Goal: Information Seeking & Learning: Learn about a topic

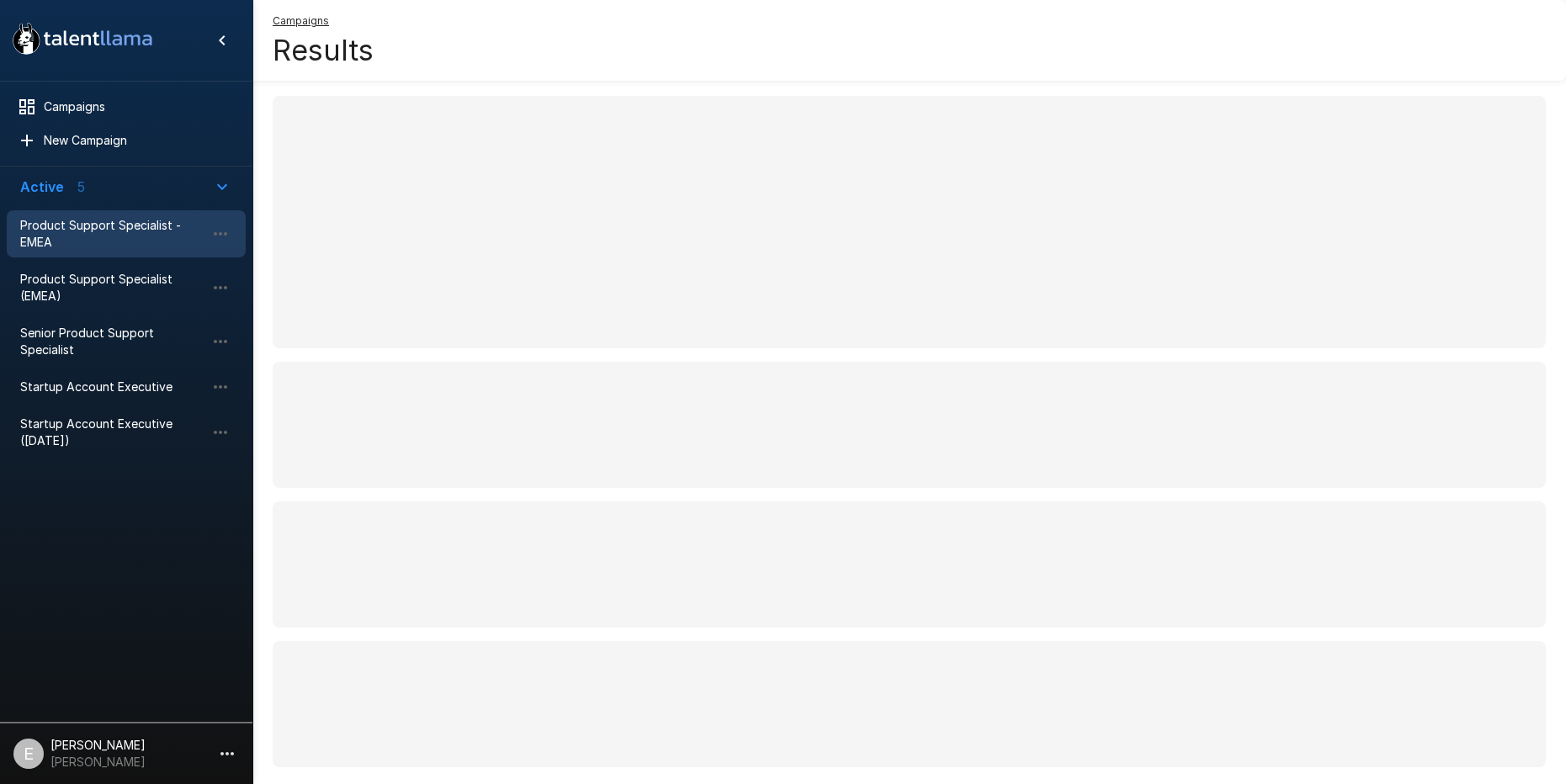
click at [66, 232] on span "Product Support Specialist - EMEA" at bounding box center [113, 233] width 185 height 34
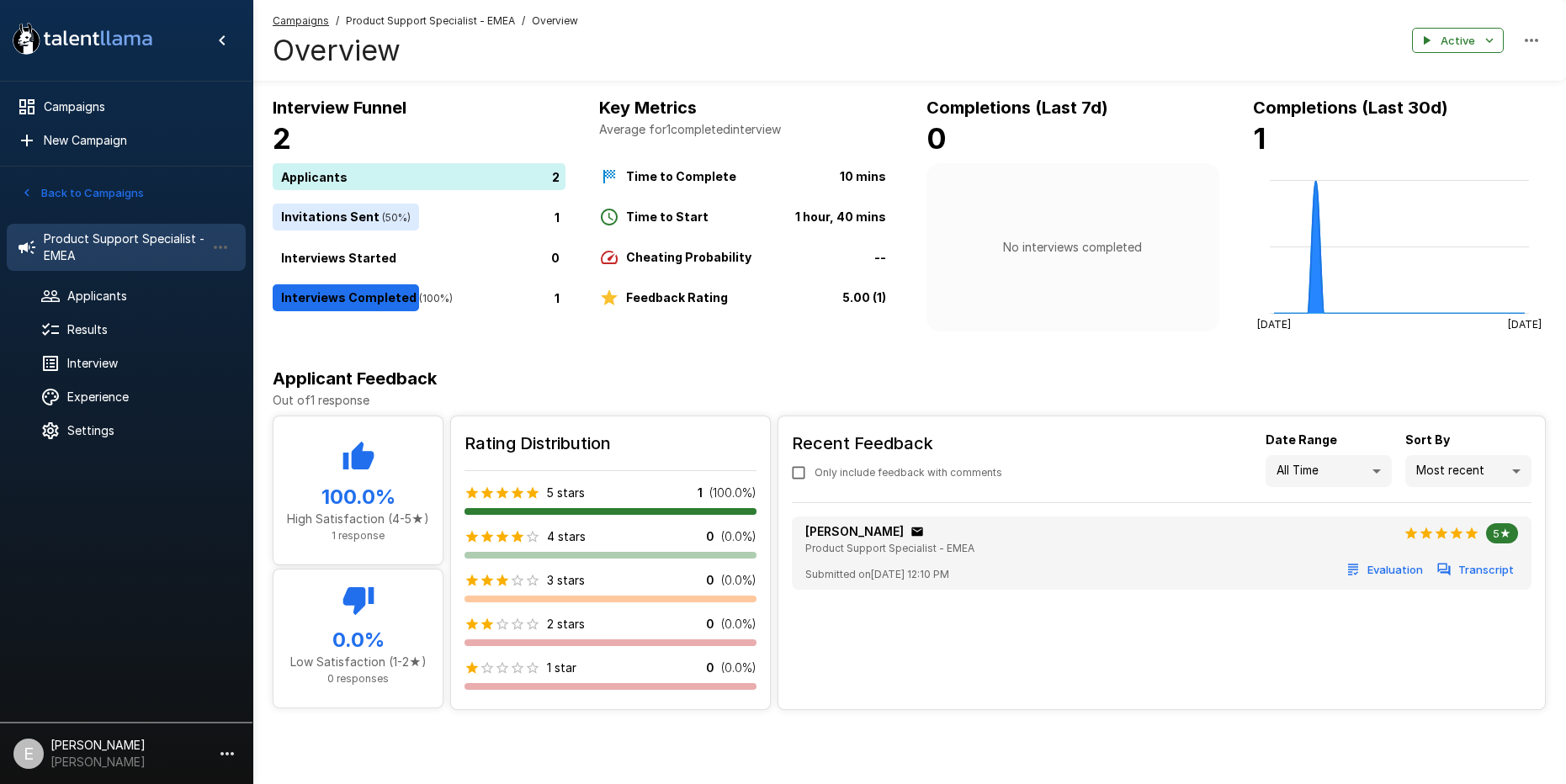
click at [29, 190] on icon "button" at bounding box center [27, 193] width 16 height 16
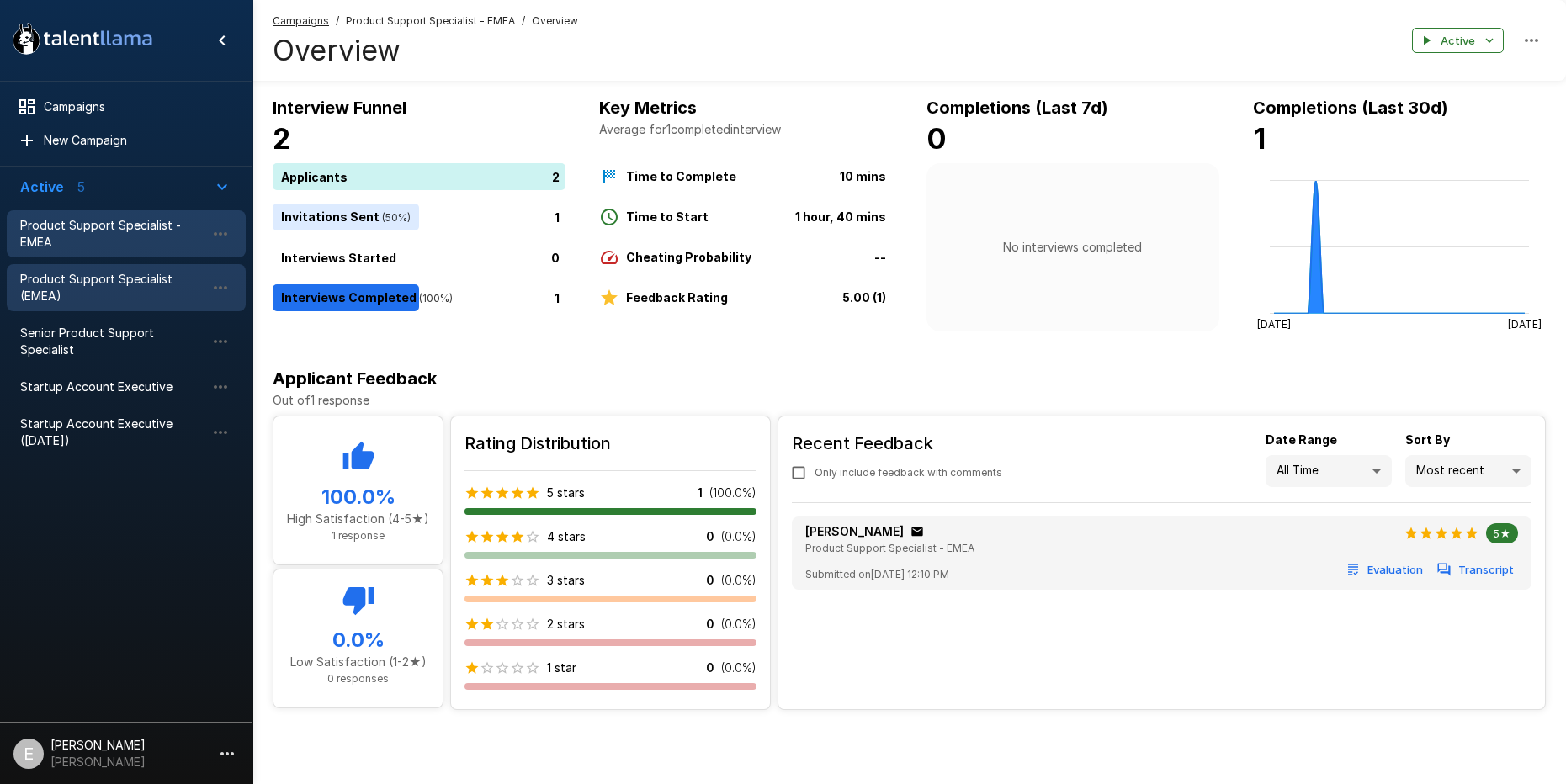
click at [71, 276] on span "Product Support Specialist (EMEA)" at bounding box center [113, 287] width 185 height 34
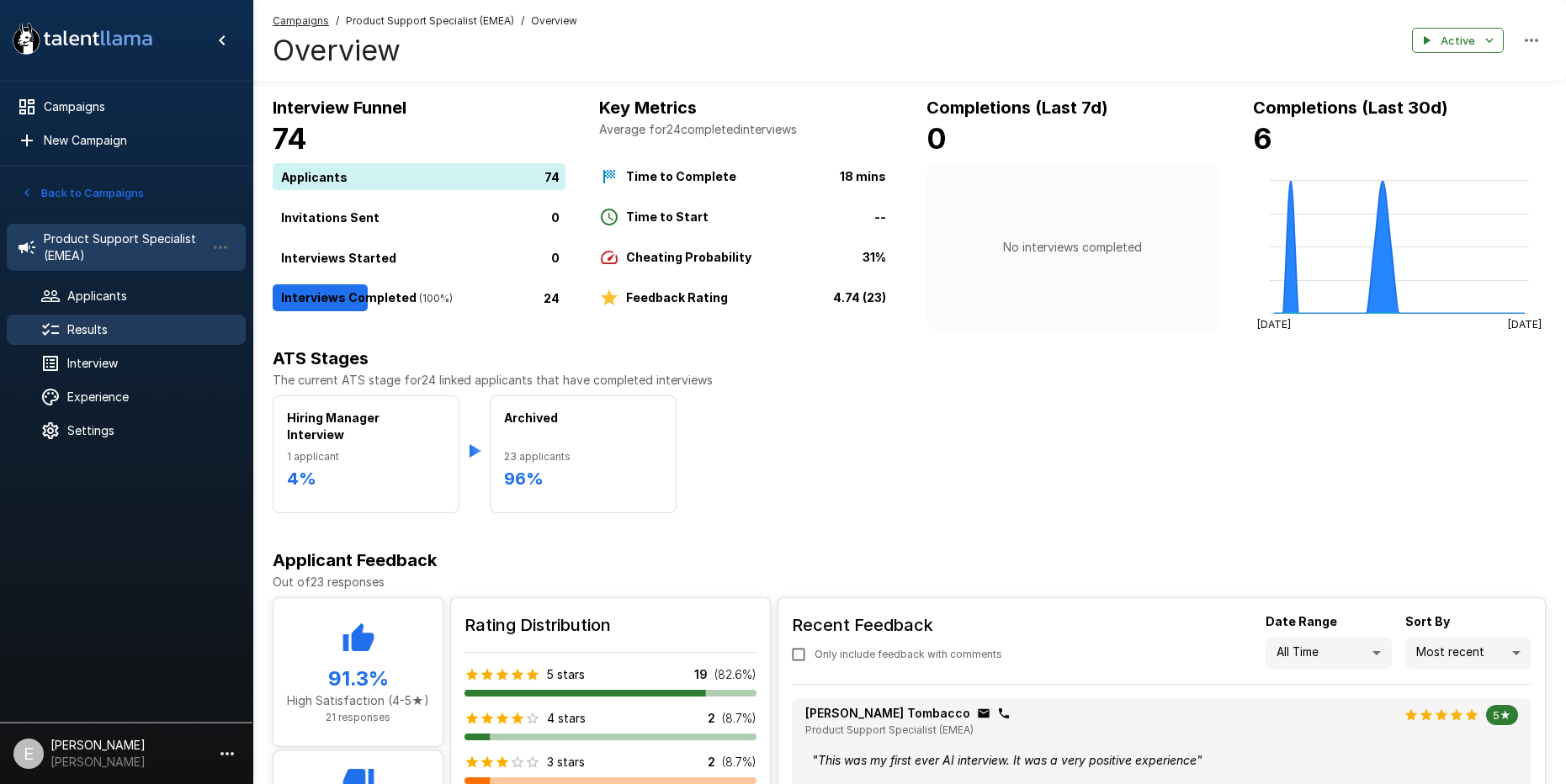
click at [71, 342] on div "Results" at bounding box center [127, 329] width 239 height 30
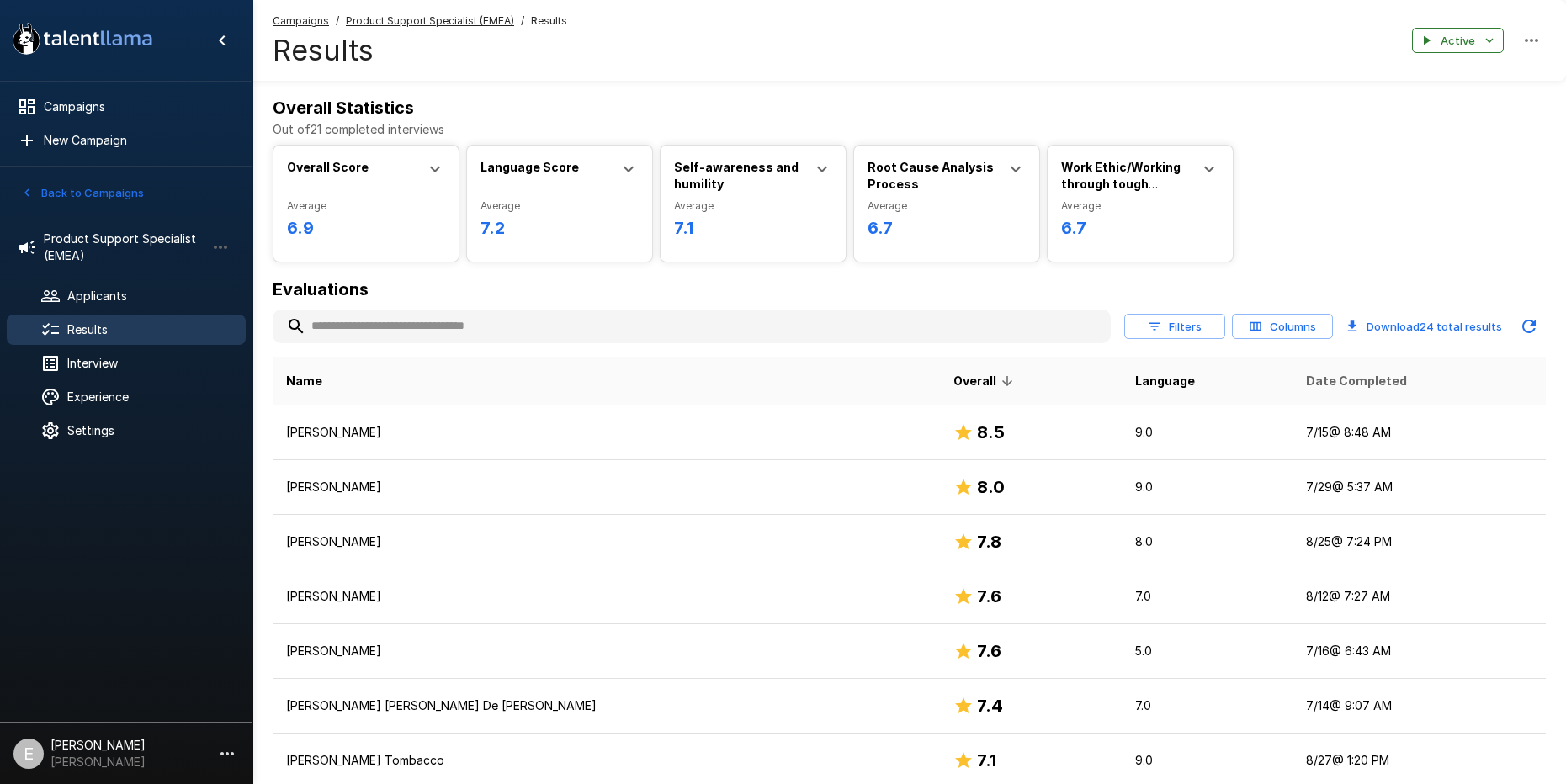
click at [1319, 376] on span "Date Completed" at bounding box center [1357, 380] width 101 height 20
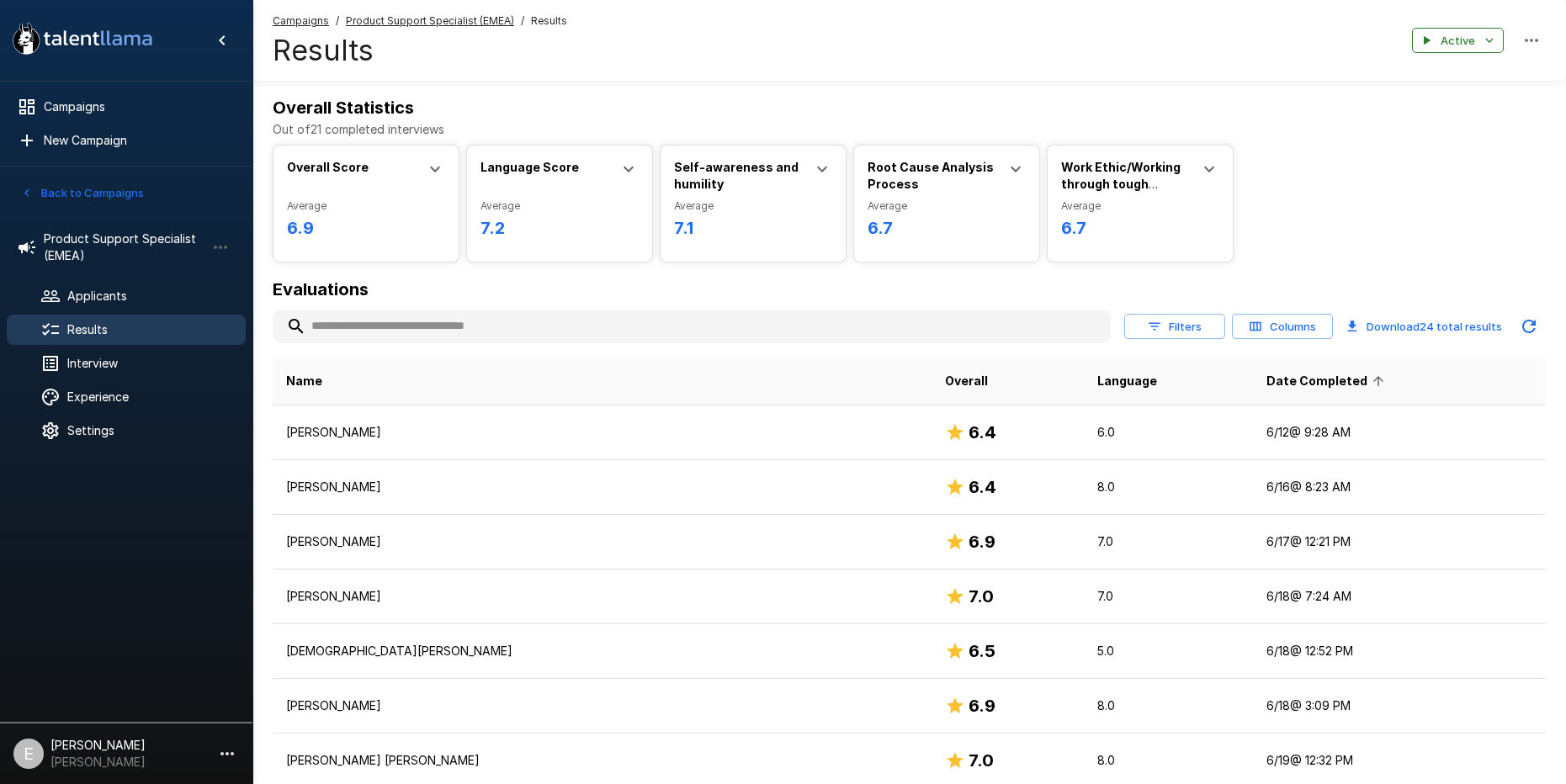
click at [1268, 382] on span "Date Completed" at bounding box center [1328, 380] width 123 height 20
click at [43, 196] on button "Back to Campaigns" at bounding box center [82, 193] width 131 height 26
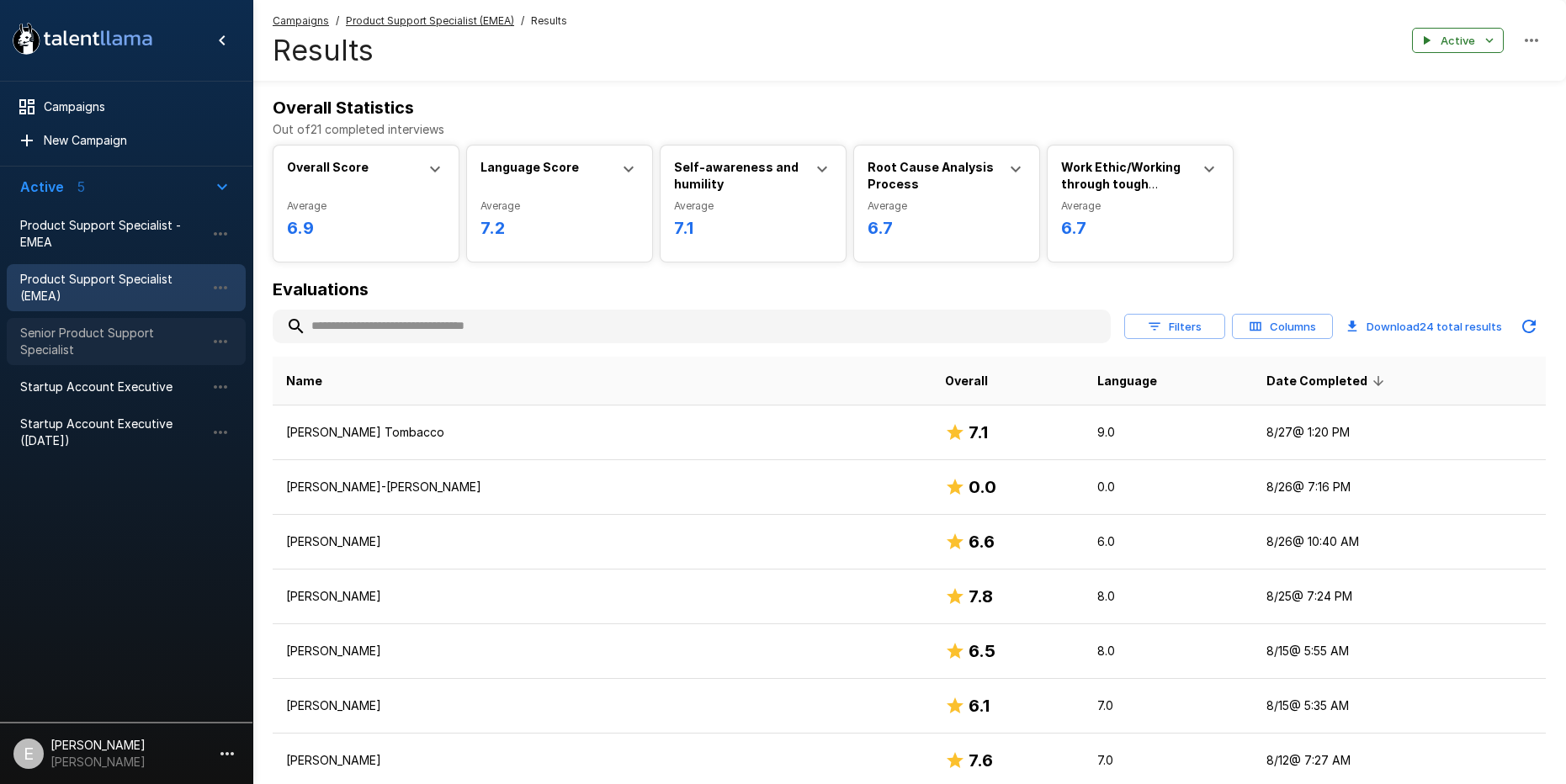
click at [84, 340] on span "Senior Product Support Specialist" at bounding box center [113, 341] width 185 height 34
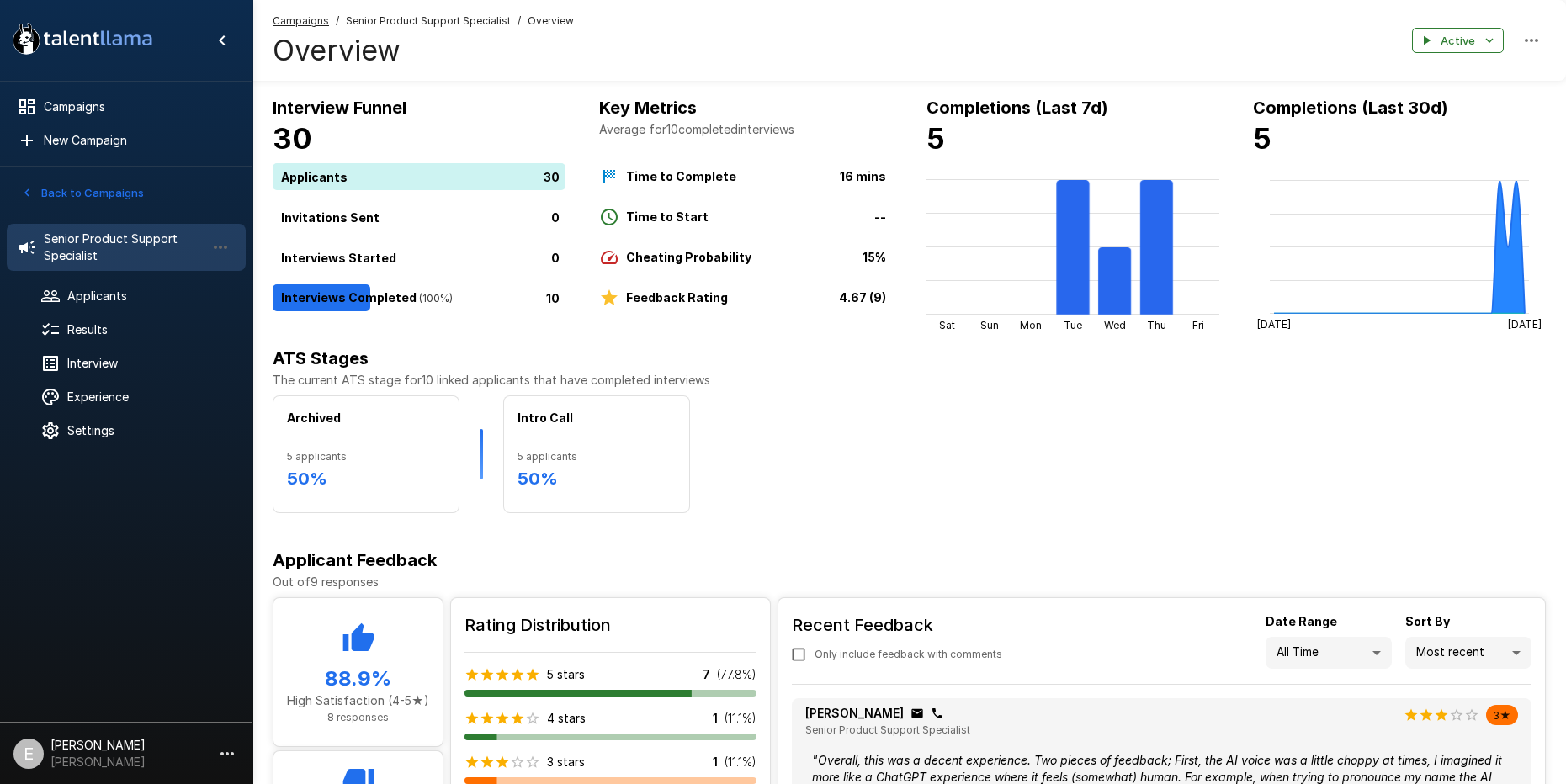
click at [407, 282] on div "Applicants 30 Invitations Sent 0 Interviews Started 0 Interviews Completed ( 10…" at bounding box center [419, 237] width 293 height 148
click at [407, 301] on div "10" at bounding box center [422, 298] width 300 height 27
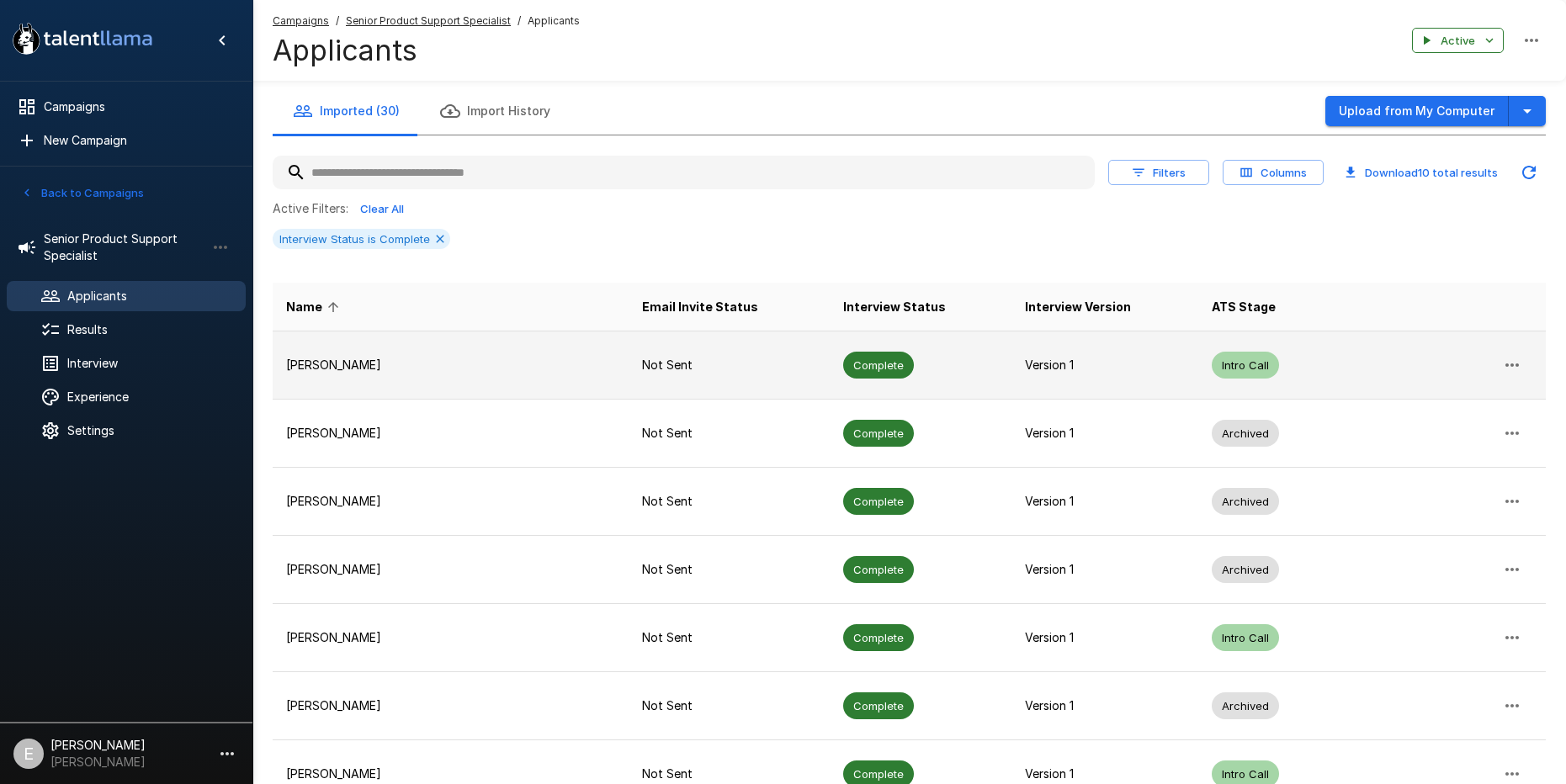
click at [378, 366] on p "[PERSON_NAME]" at bounding box center [451, 365] width 329 height 17
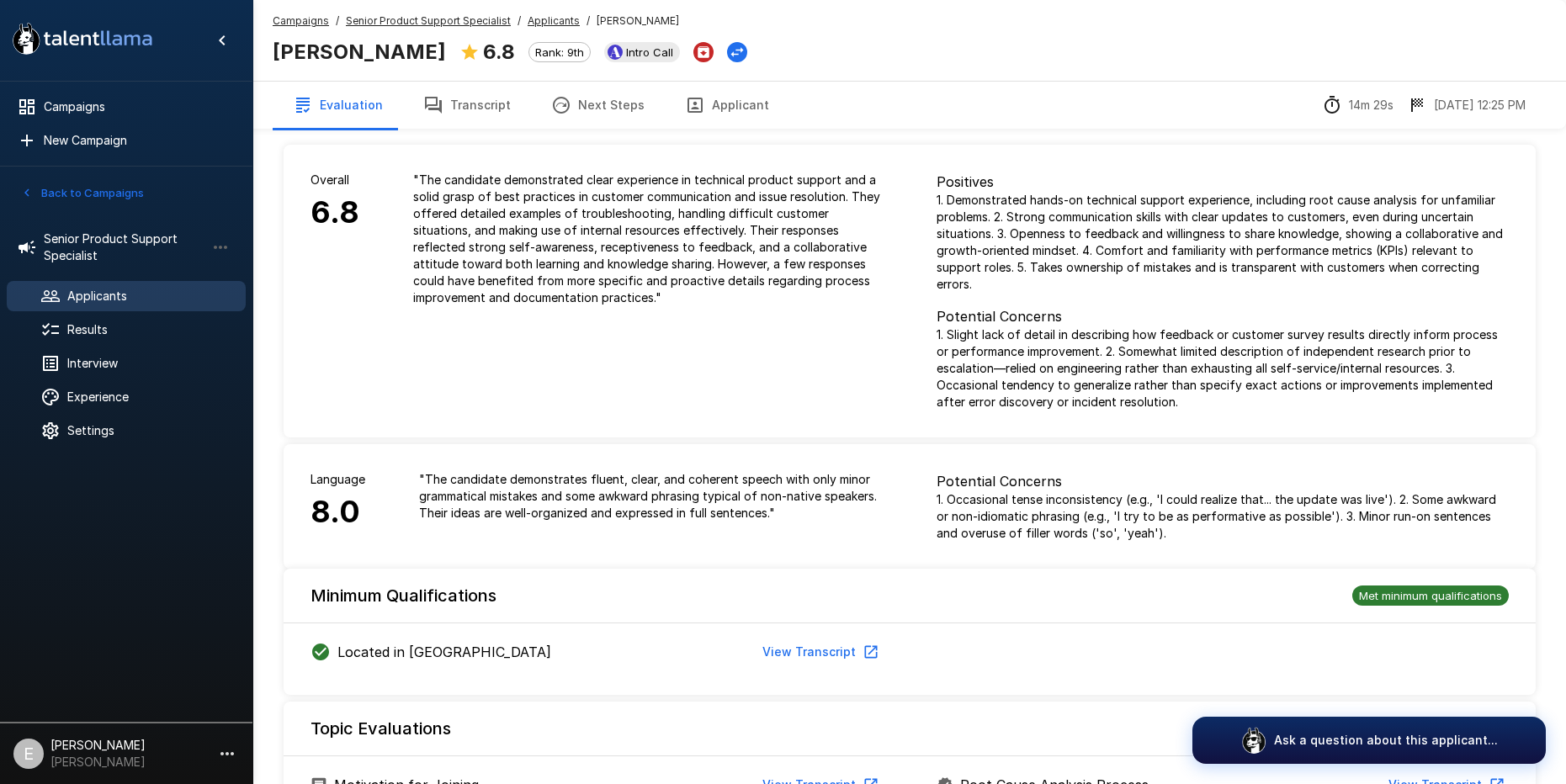
click at [438, 111] on button "Transcript" at bounding box center [466, 105] width 127 height 47
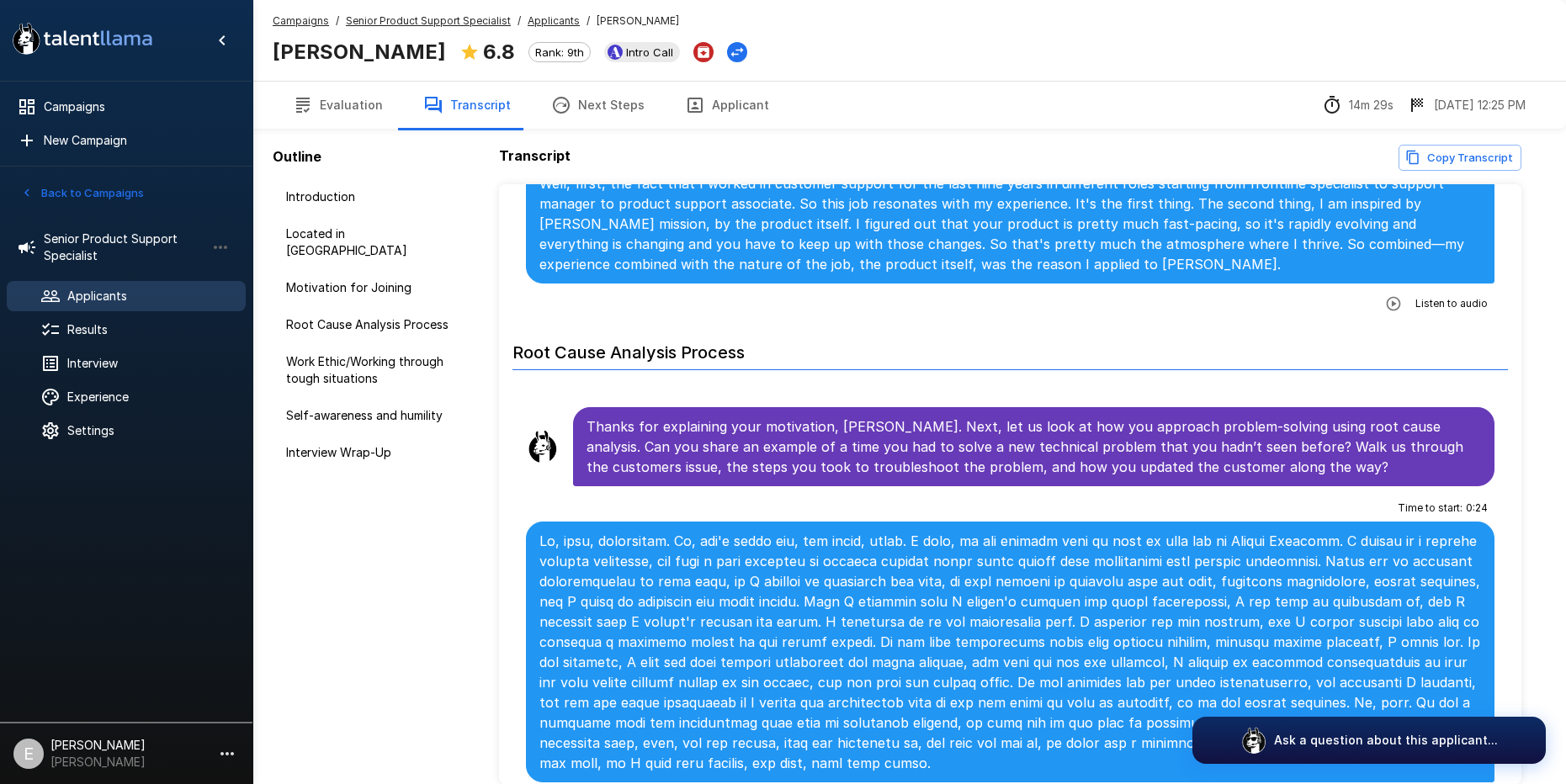
scroll to position [737, 0]
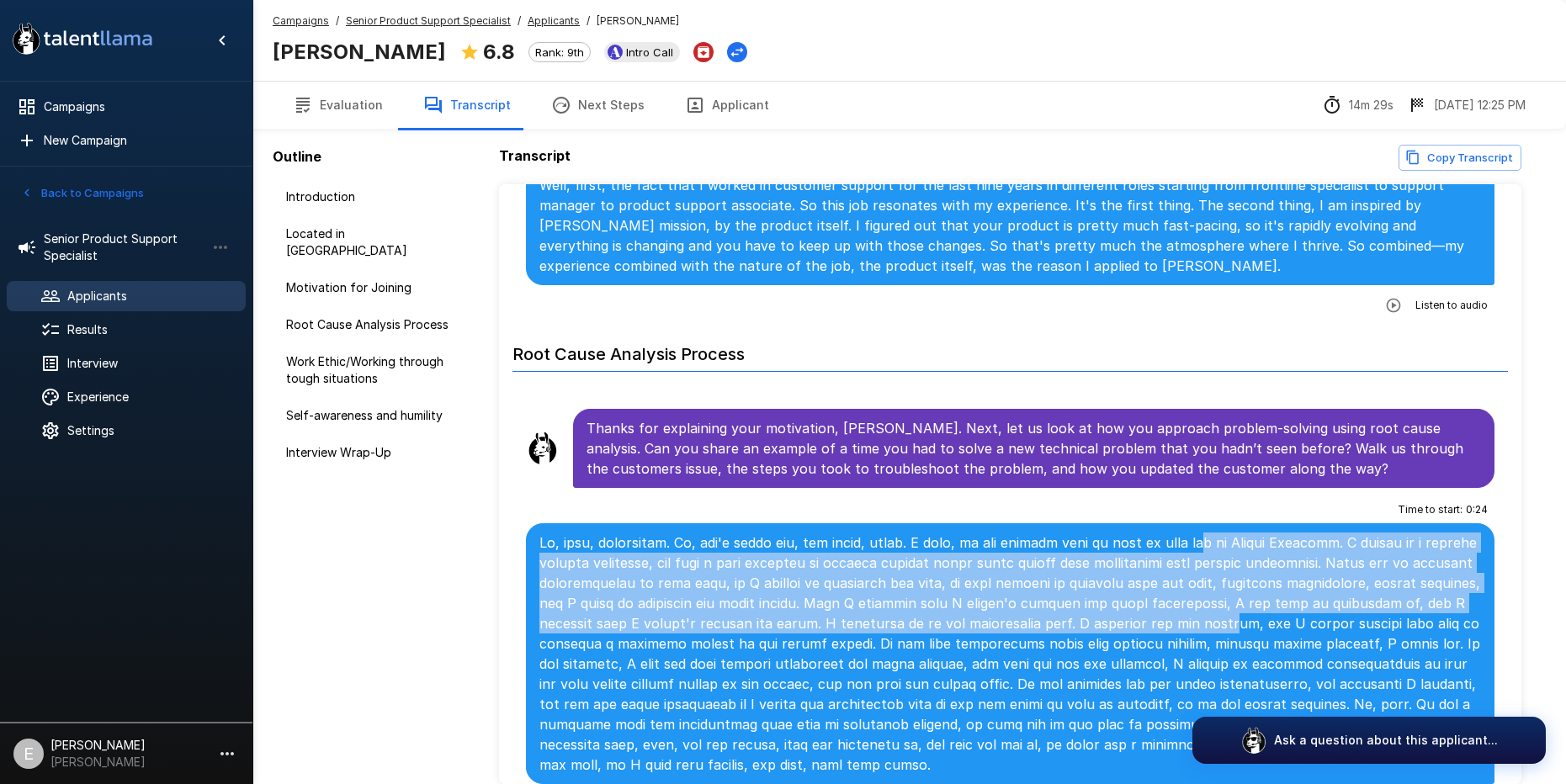
drag, startPoint x: 1184, startPoint y: 481, endPoint x: 1184, endPoint y: 568, distance: 87.0
click at [1184, 568] on p at bounding box center [1010, 653] width 942 height 242
click at [1064, 543] on p at bounding box center [1010, 653] width 942 height 242
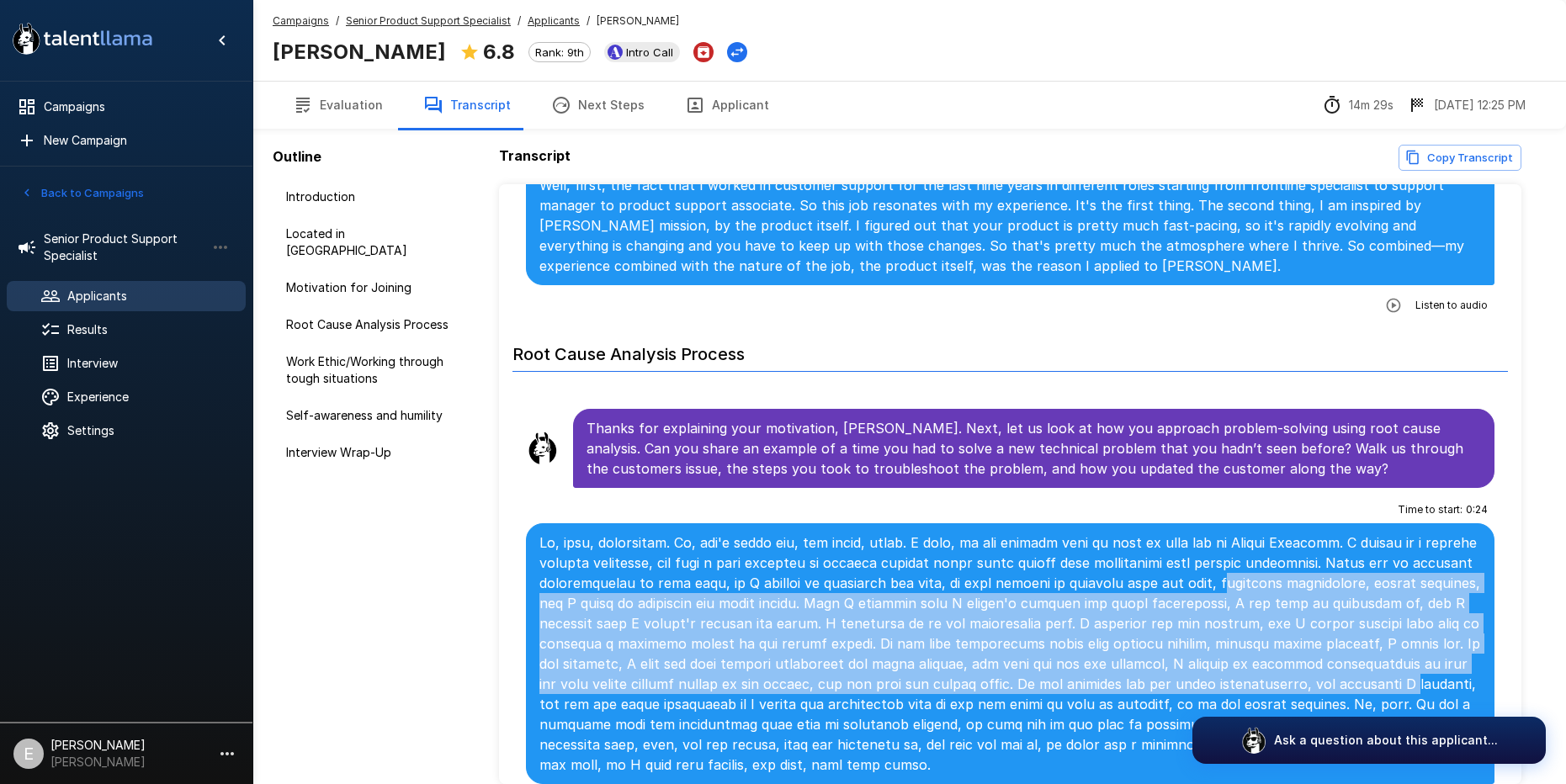
drag, startPoint x: 1265, startPoint y: 526, endPoint x: 1256, endPoint y: 624, distance: 98.4
click at [1256, 624] on p at bounding box center [1010, 653] width 942 height 242
click at [911, 578] on p at bounding box center [1010, 653] width 942 height 242
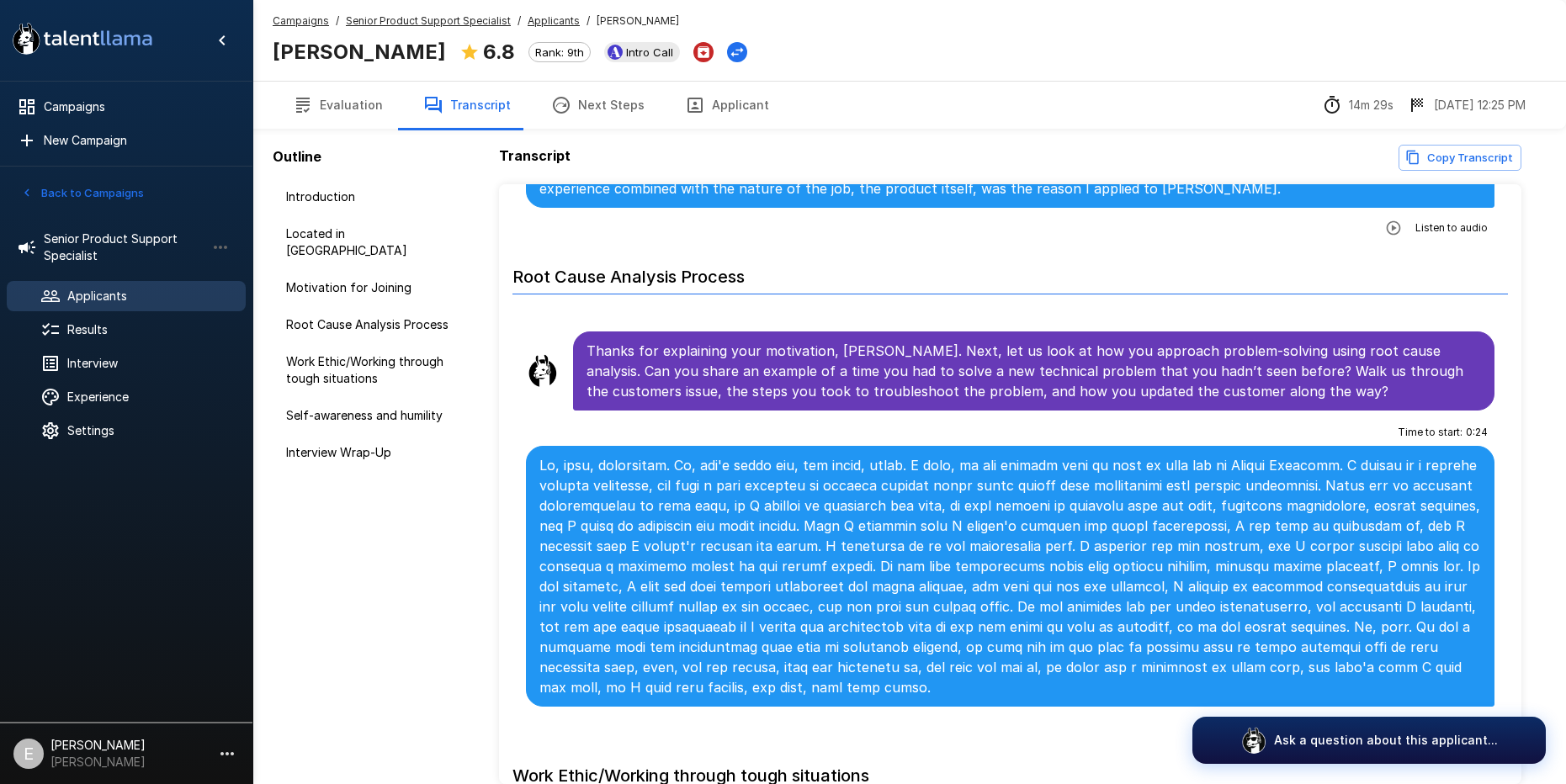
scroll to position [816, 0]
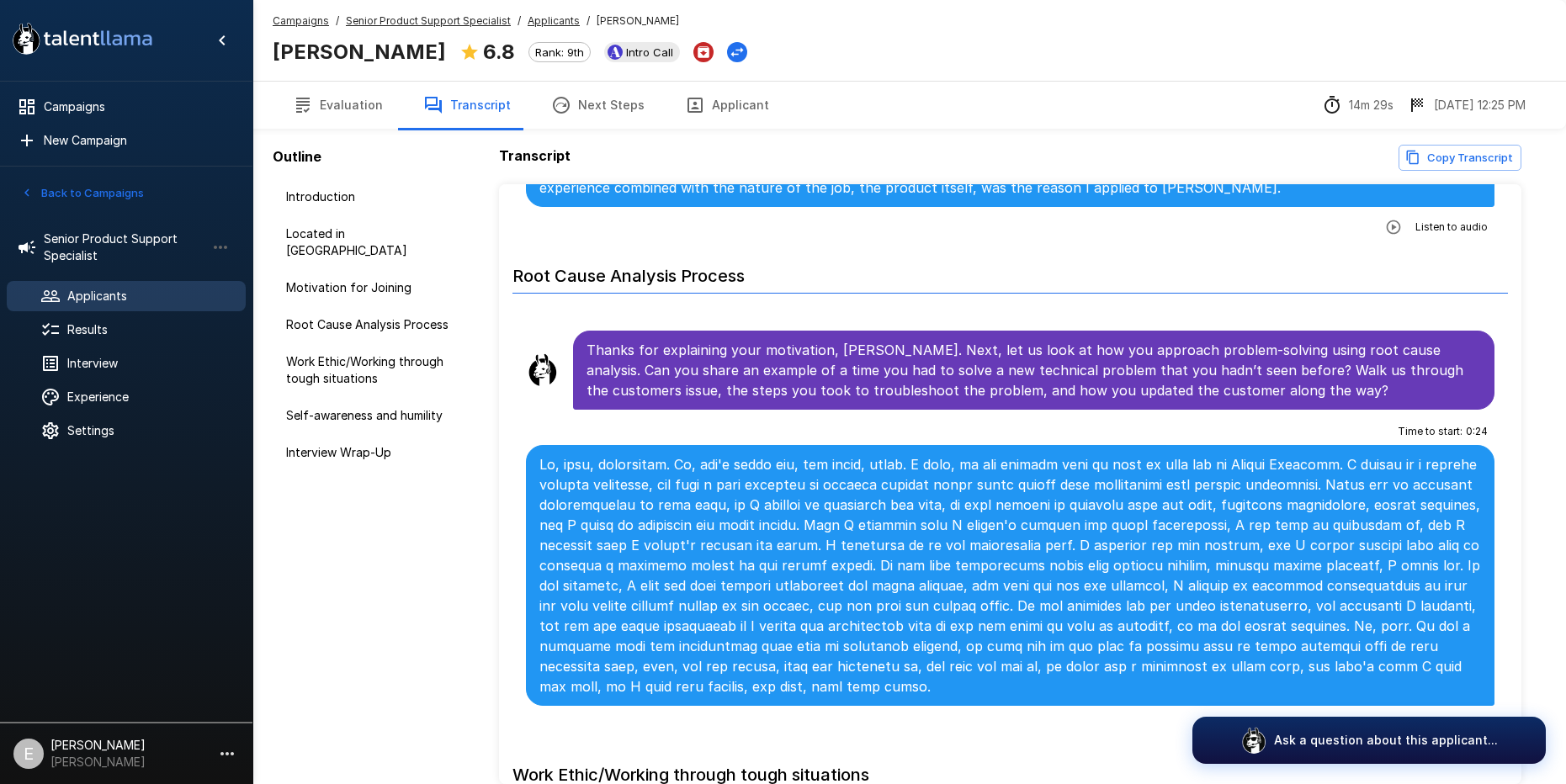
click at [917, 526] on p at bounding box center [1010, 575] width 942 height 242
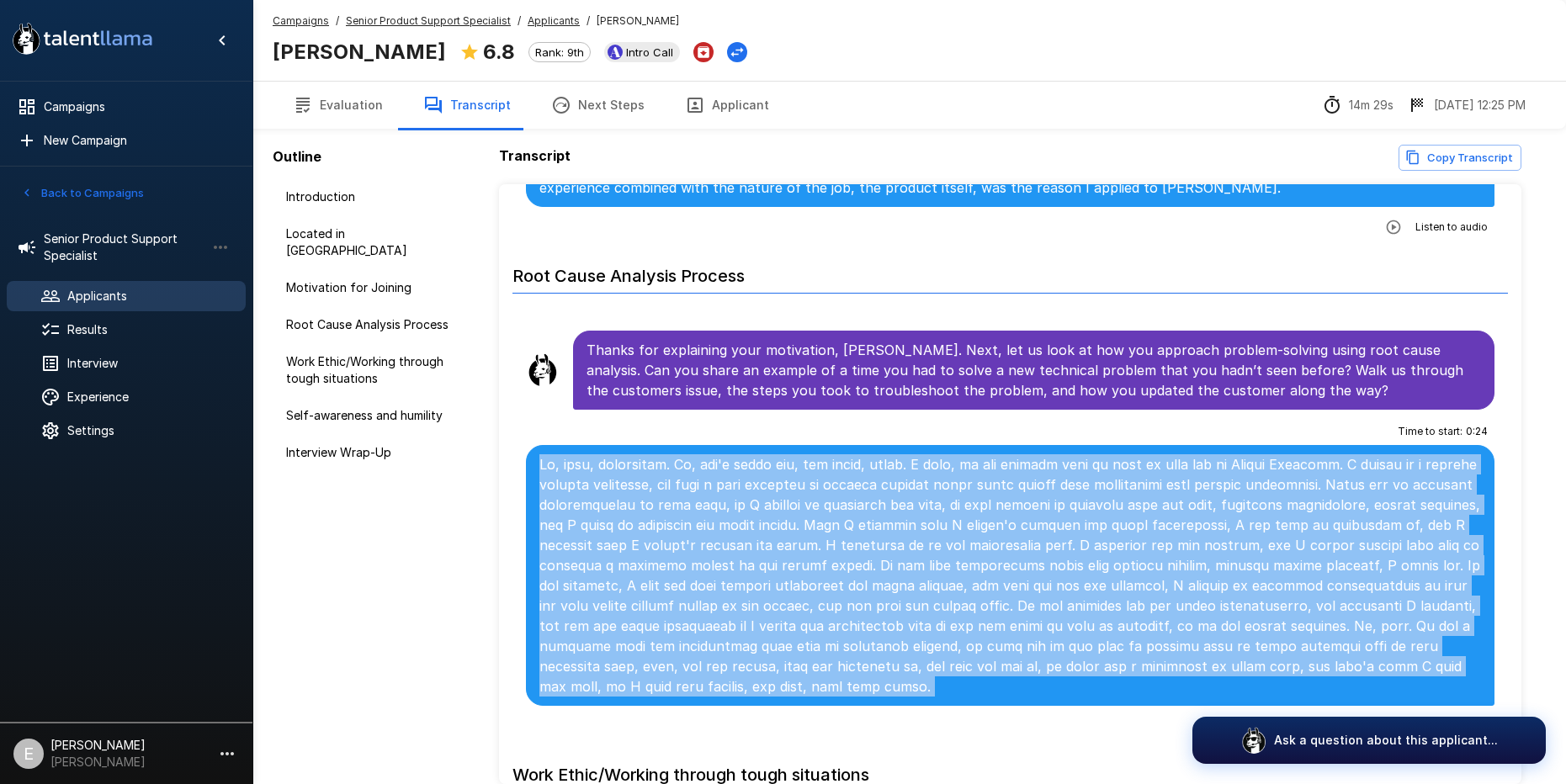
click at [917, 526] on p at bounding box center [1010, 575] width 942 height 242
copy div "Oh, yeah, absolutely. So, let's check the, not check, sorry. I will, so the exa…"
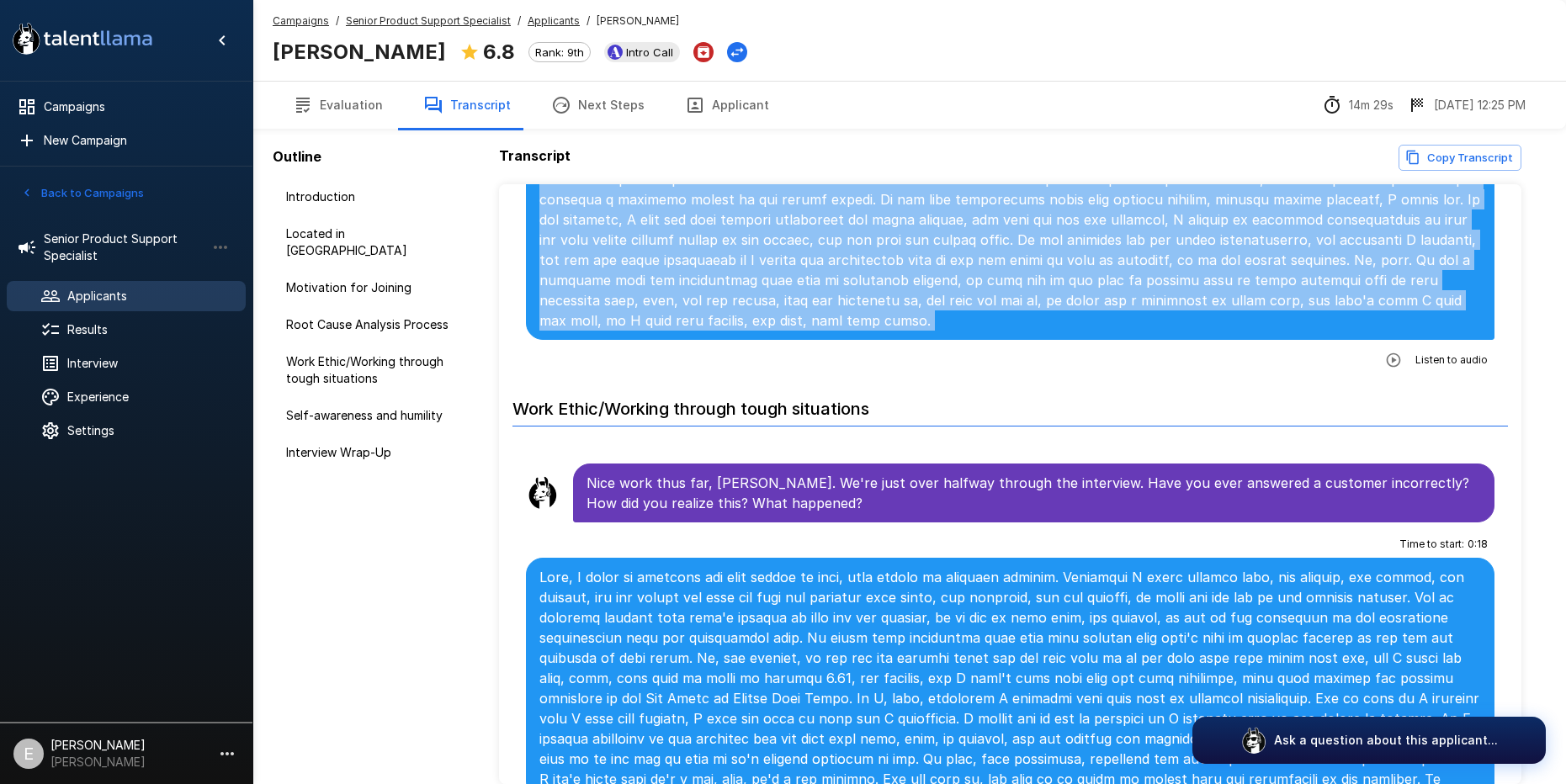
scroll to position [1188, 0]
